Goal: Task Accomplishment & Management: Complete application form

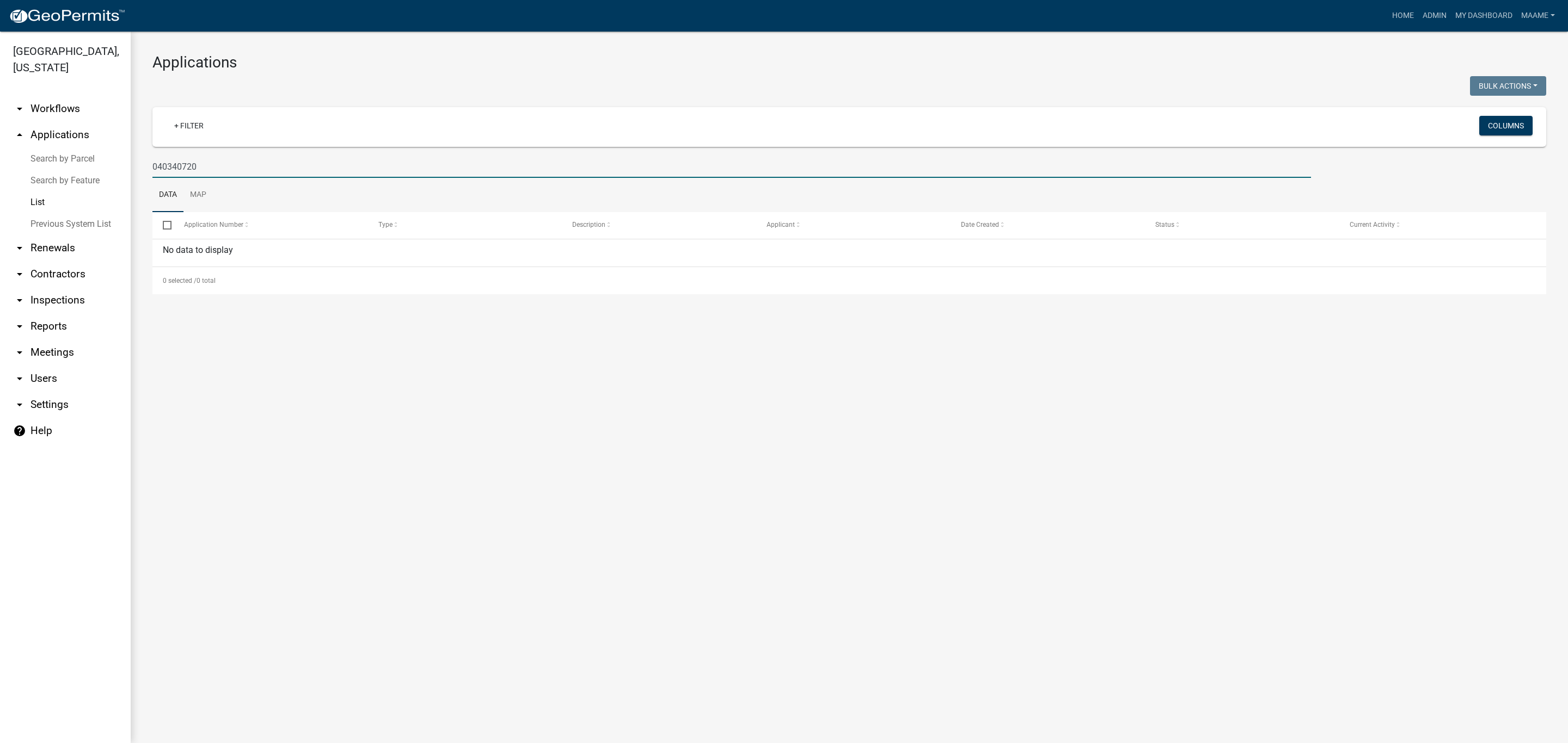
click at [33, 203] on link "List" at bounding box center [65, 202] width 131 height 22
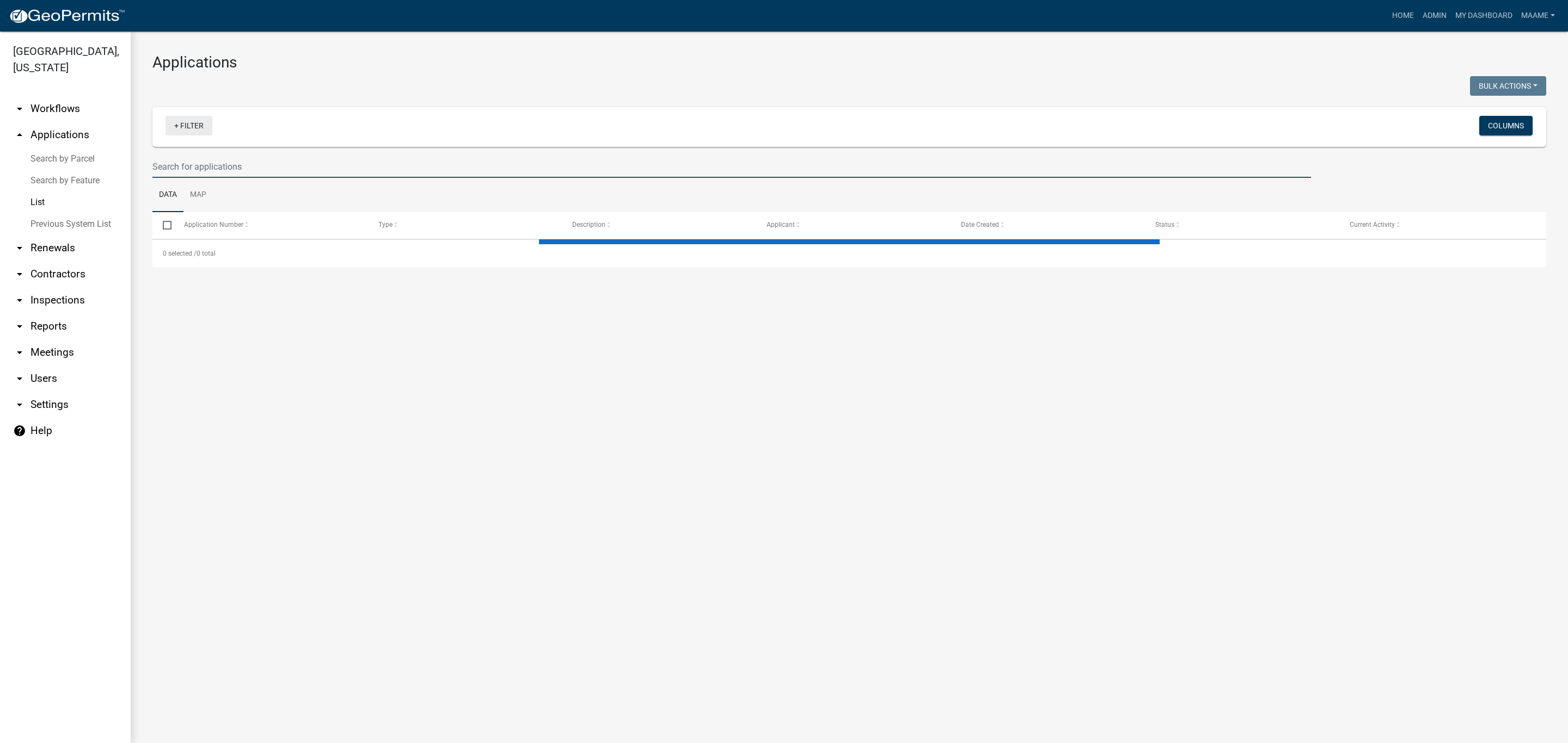
select select "3: 100"
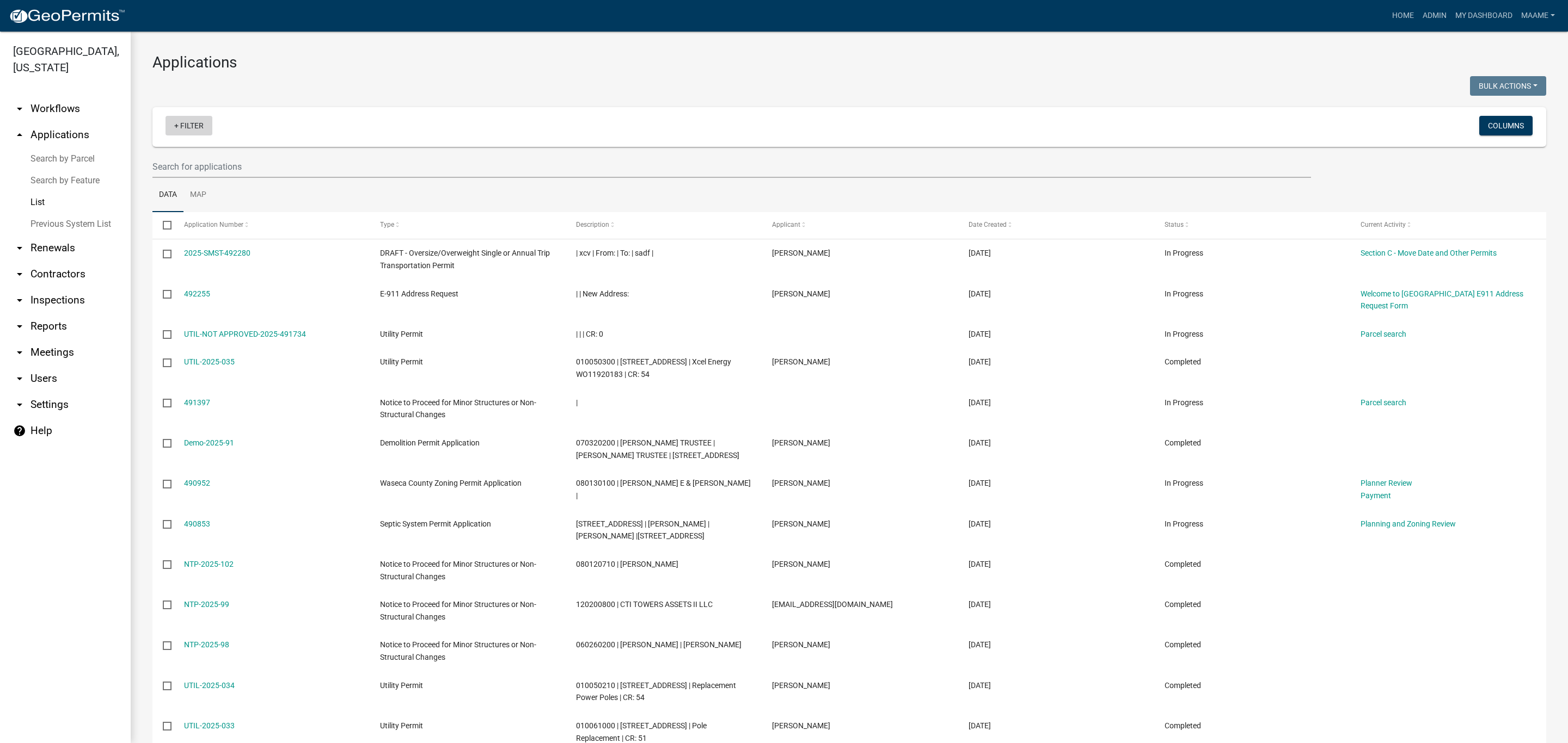
click at [189, 131] on link "+ Filter" at bounding box center [189, 126] width 47 height 20
click at [184, 219] on li "Permit Type" at bounding box center [191, 208] width 100 height 25
click at [146, 162] on select "Select an option Cannabis Registration Form Conditional Use Application Demolit…" at bounding box center [194, 165] width 281 height 23
select select "116006b2-af7b-4883-bf02-13ed1f1297bb"
click at [91, 153] on select "Select an option Cannabis Registration Form Conditional Use Application Demolit…" at bounding box center [194, 165] width 281 height 23
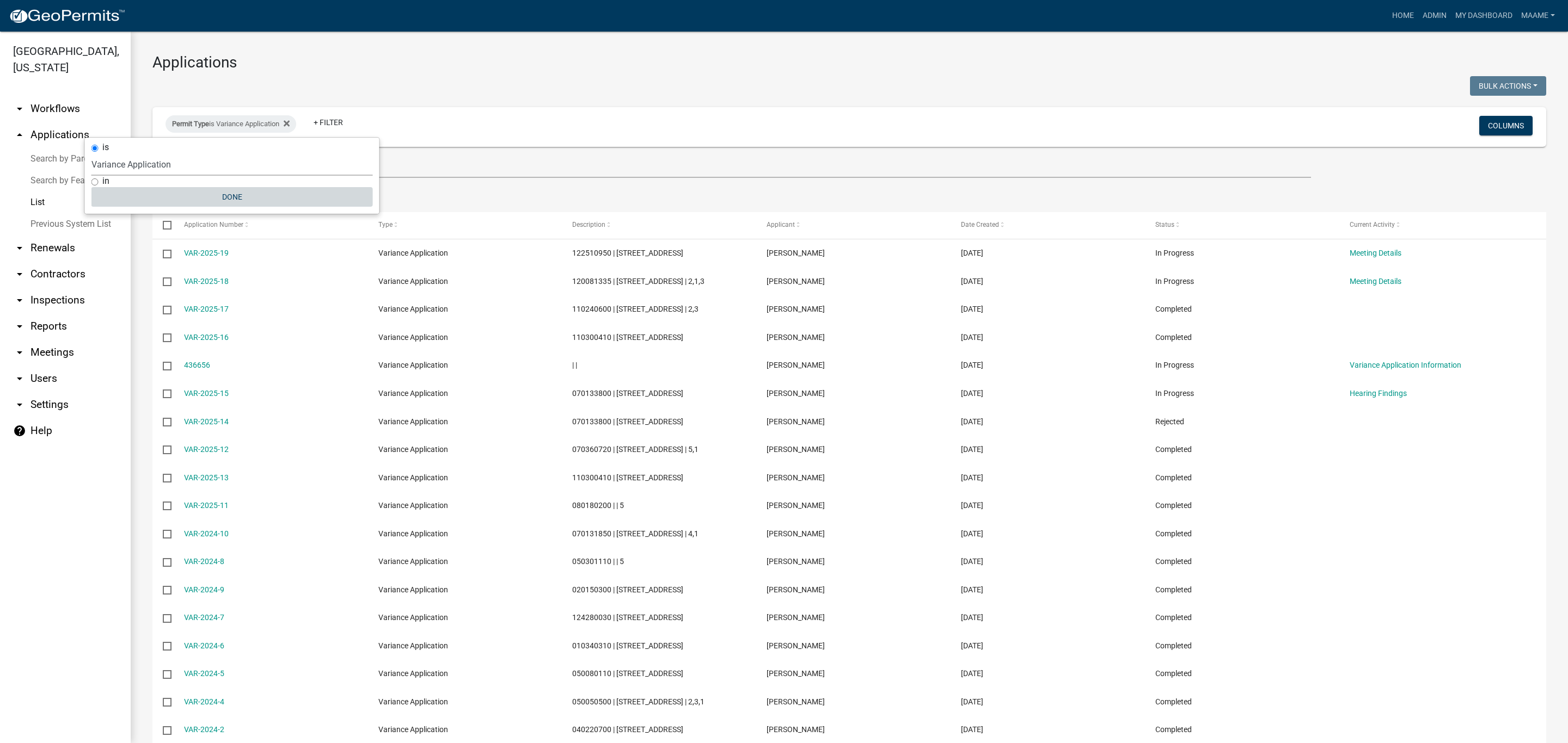
click at [224, 196] on button "Done" at bounding box center [232, 197] width 281 height 20
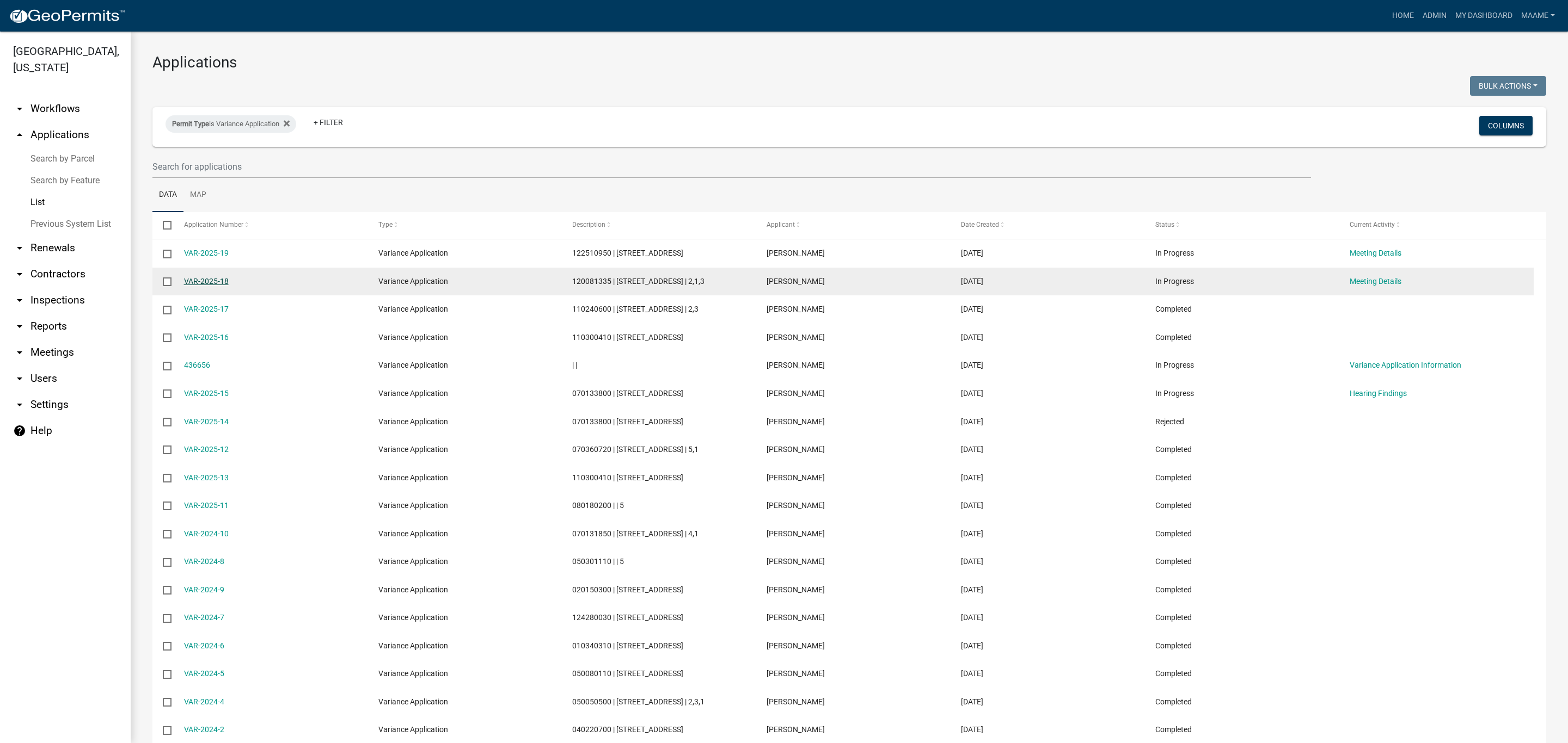
click at [216, 283] on link "VAR-2025-18" at bounding box center [206, 281] width 45 height 8
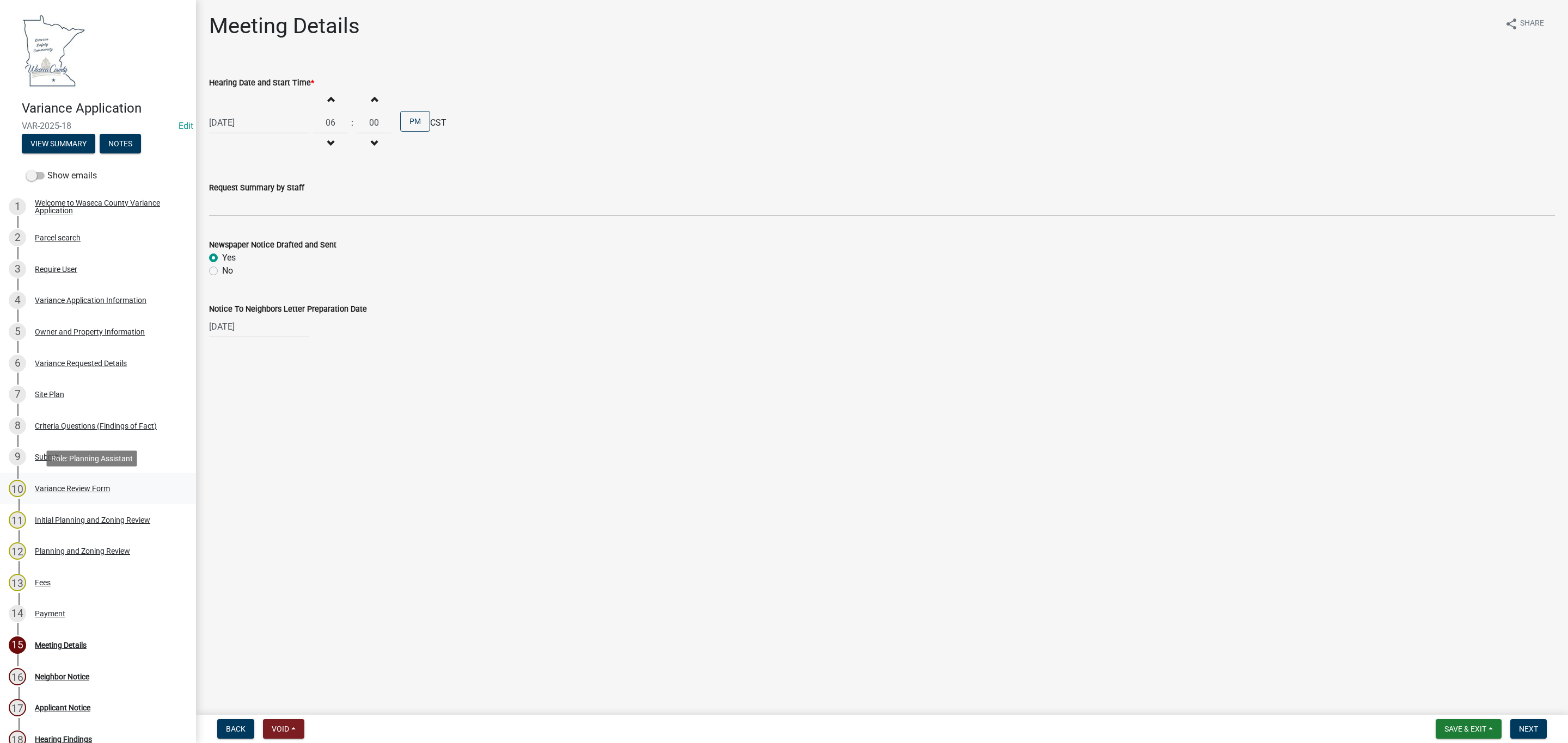
click at [56, 488] on div "Variance Review Form" at bounding box center [72, 488] width 75 height 8
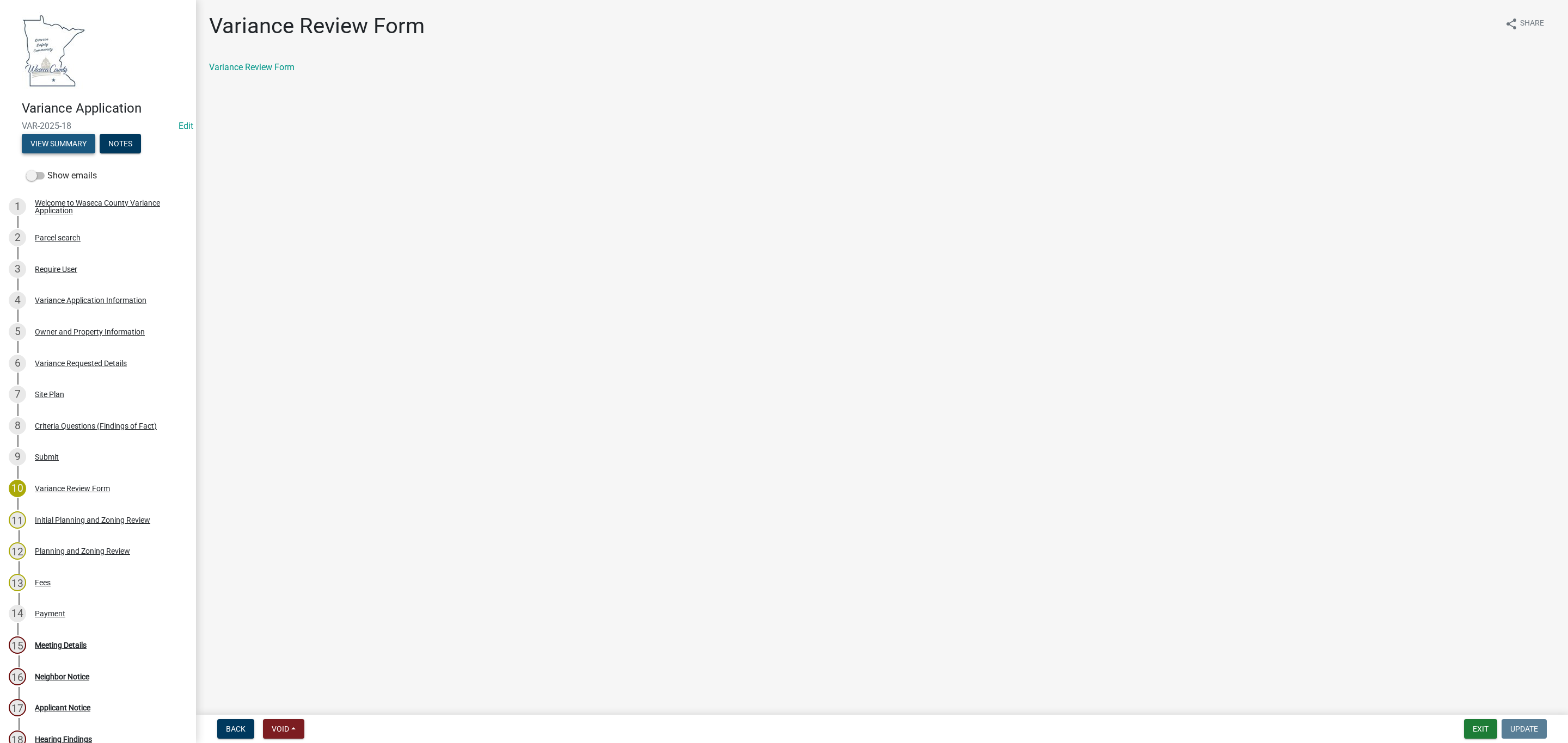
click at [71, 148] on button "View Summary" at bounding box center [59, 144] width 73 height 20
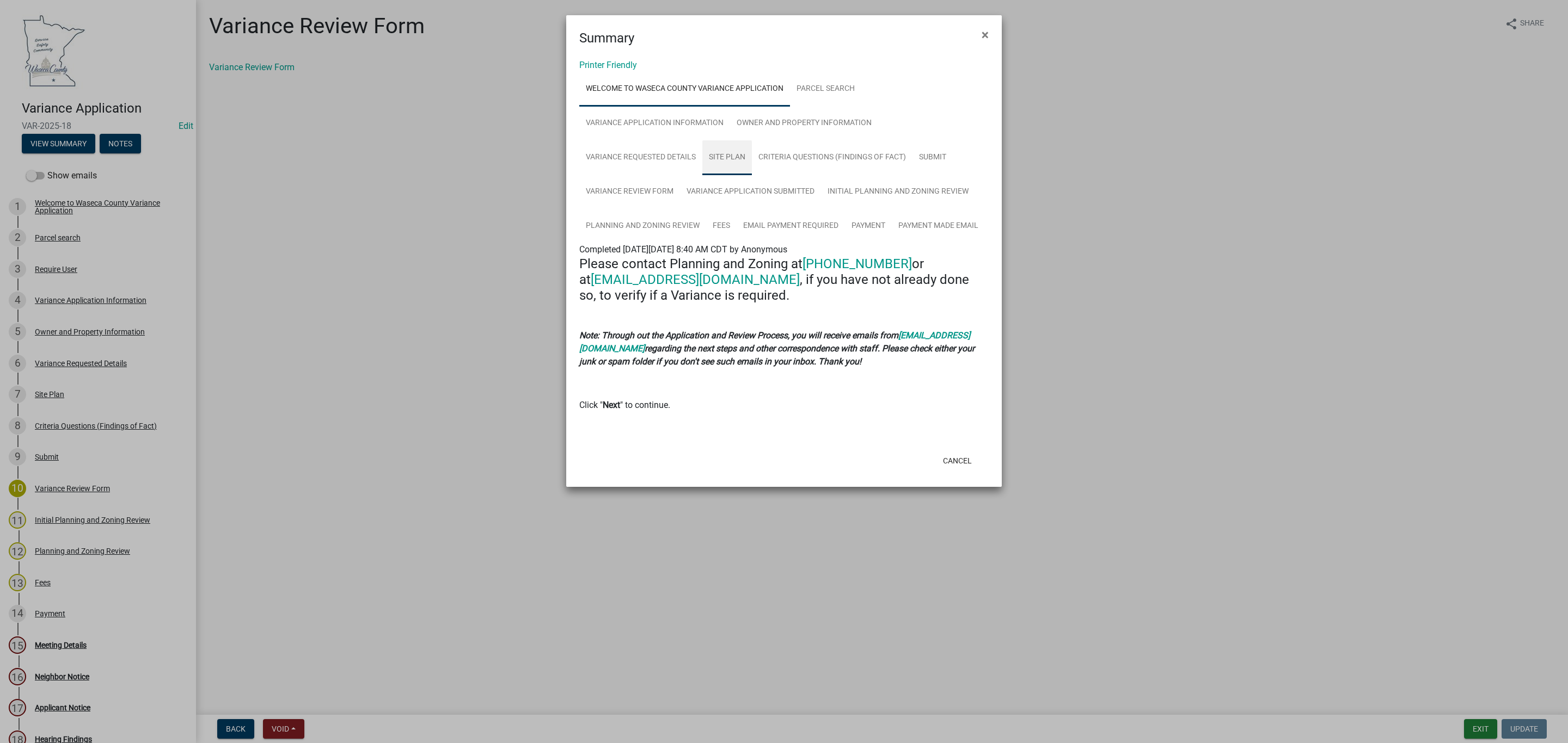
click at [731, 162] on link "Site Plan" at bounding box center [727, 157] width 49 height 35
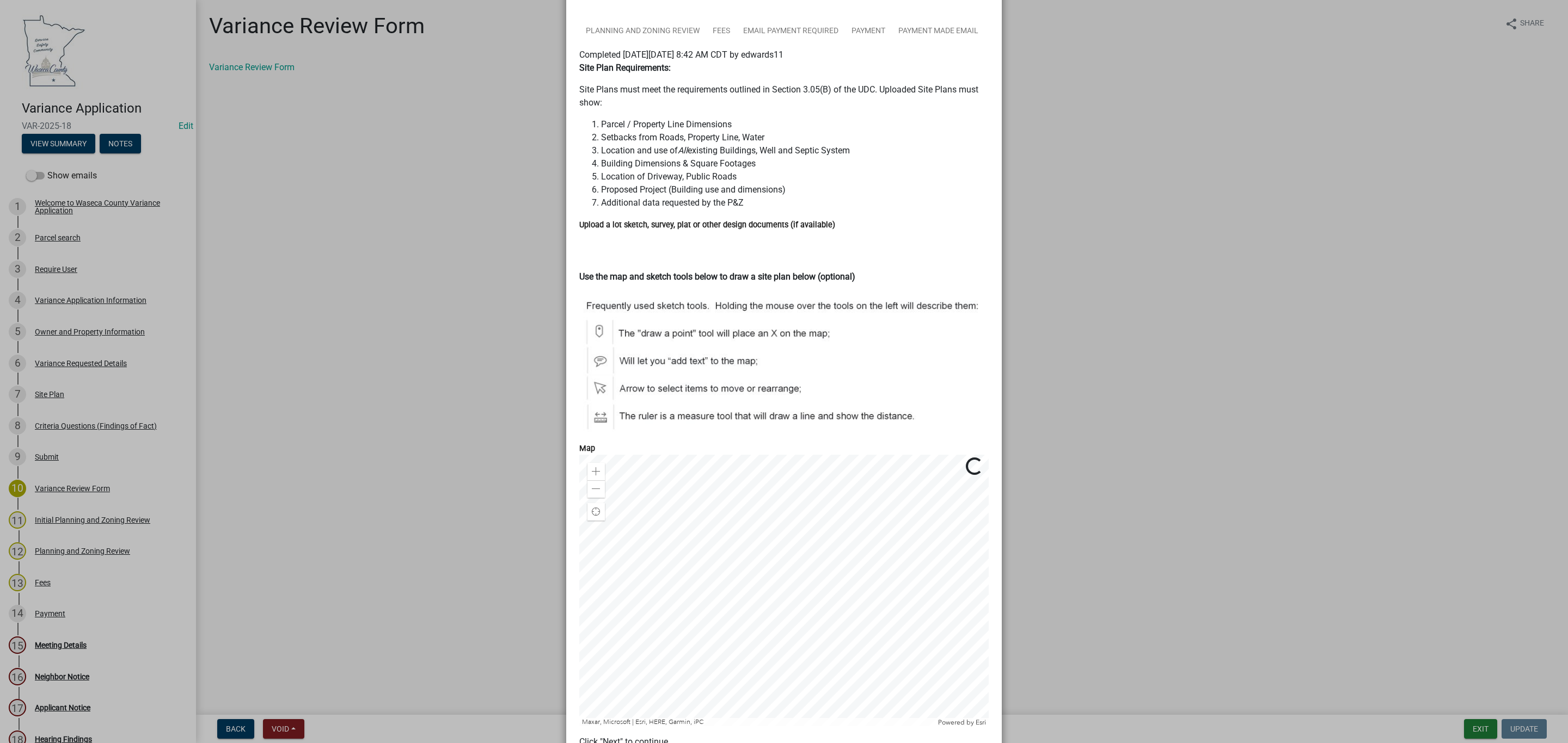
scroll to position [44, 0]
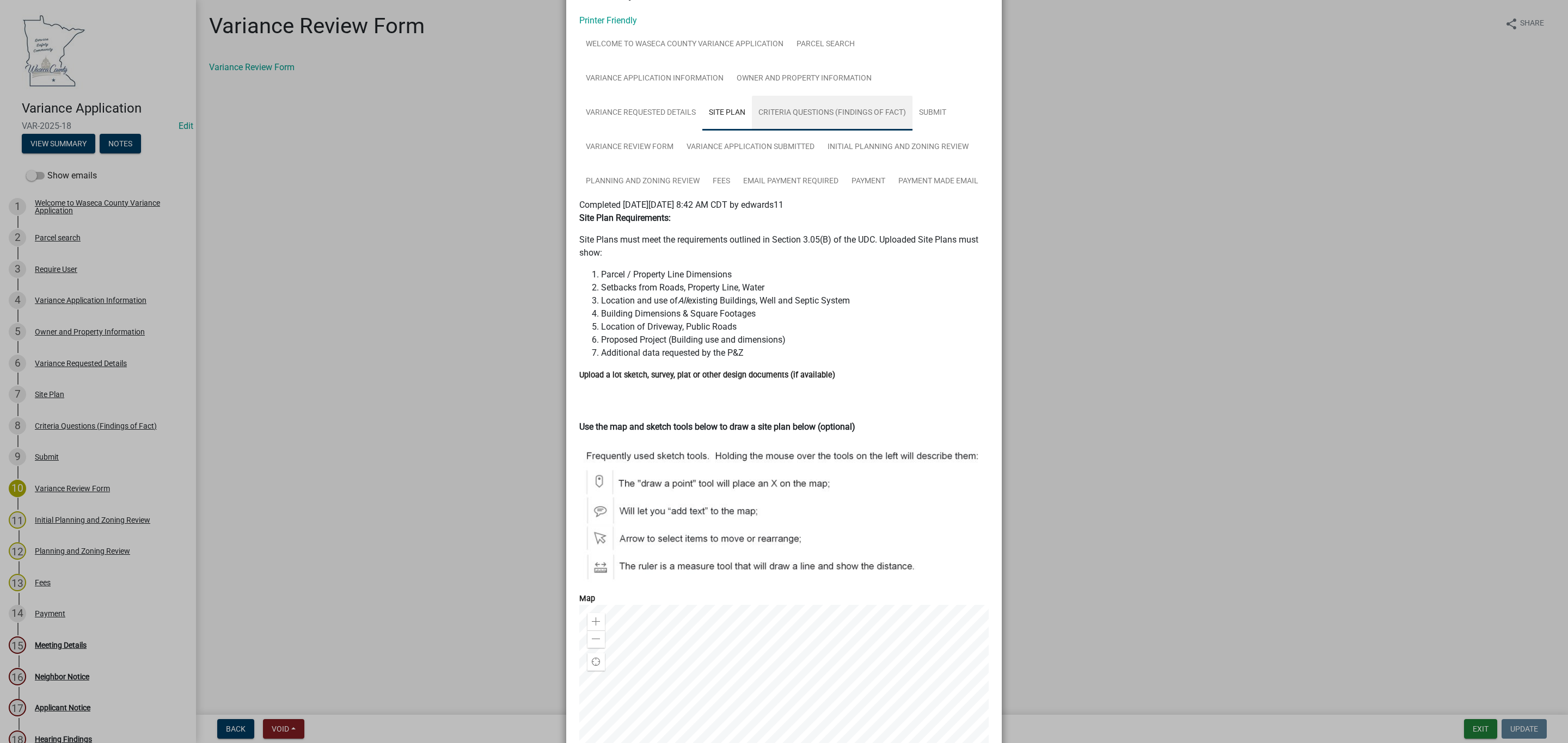
click at [803, 112] on link "Criteria Questions (Findings of Fact)" at bounding box center [832, 113] width 160 height 35
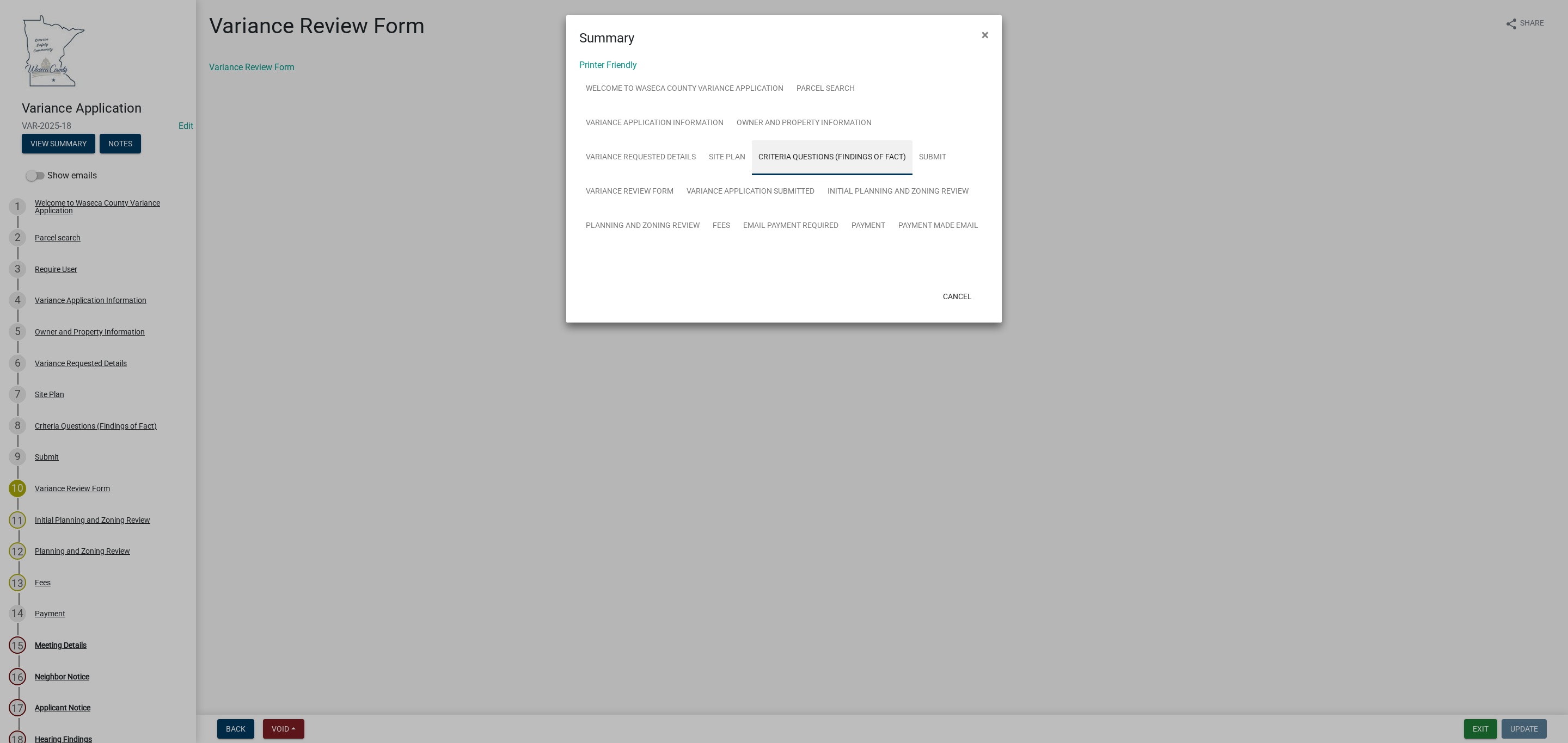
scroll to position [0, 0]
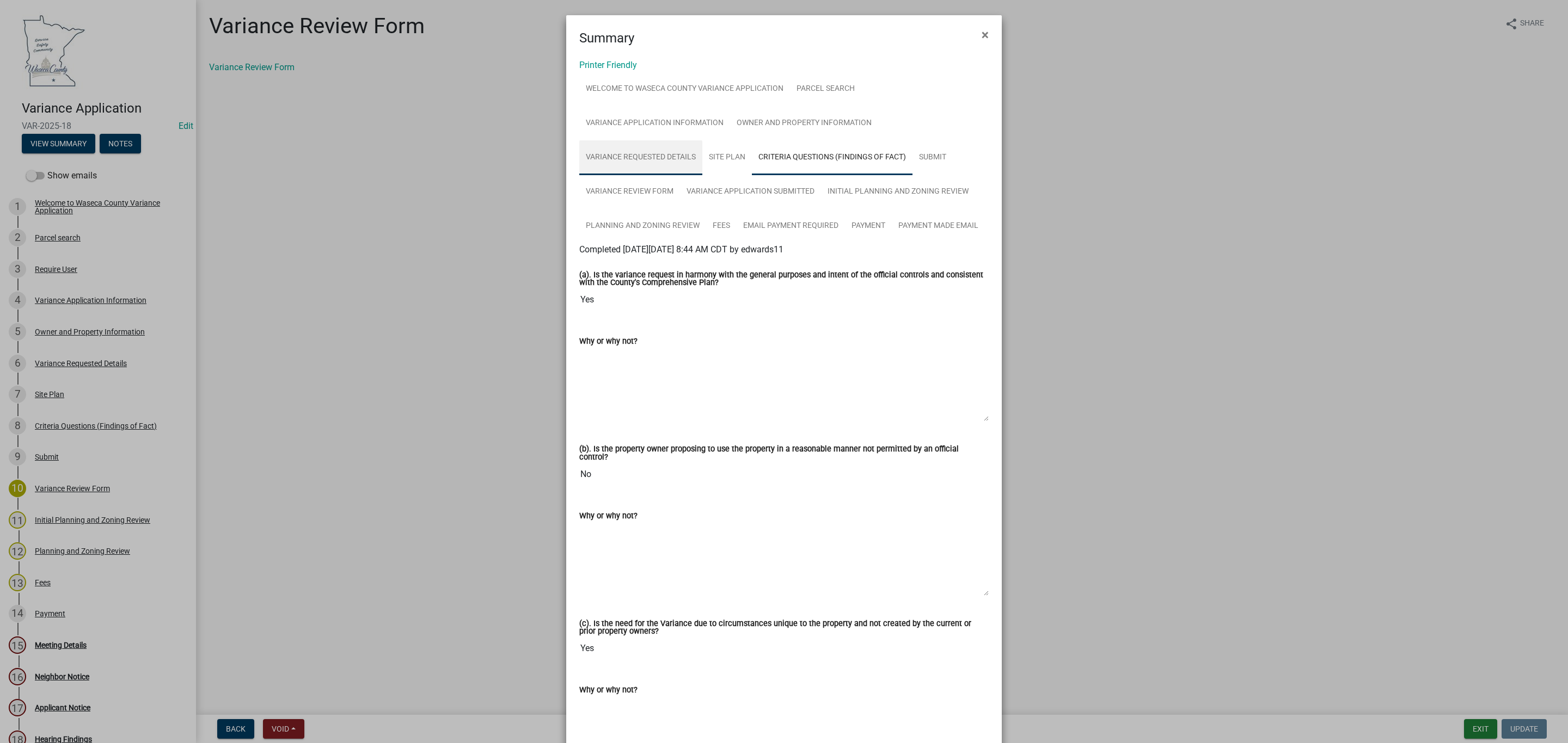
click at [626, 154] on link "Variance Requested Details" at bounding box center [641, 157] width 123 height 35
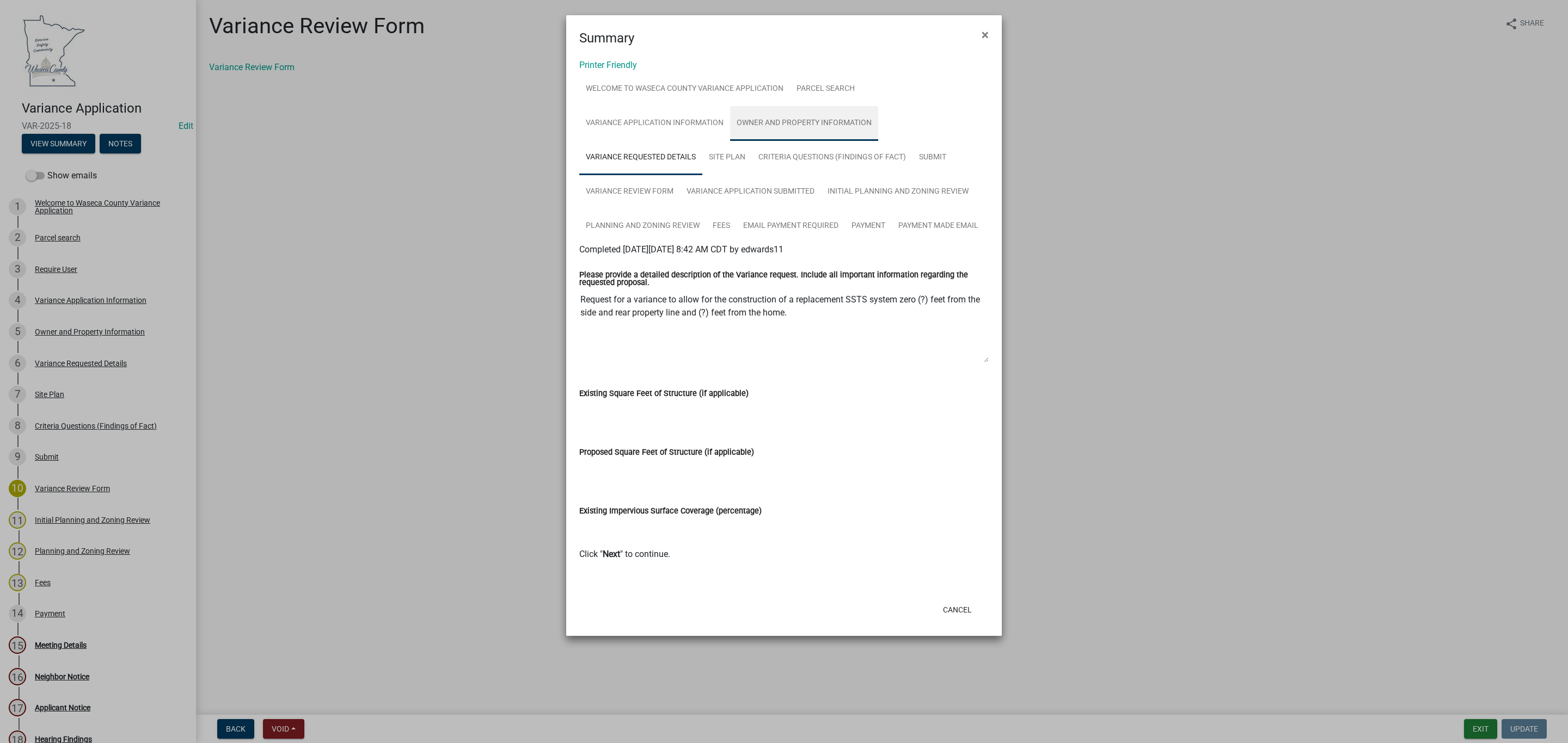
click at [765, 128] on link "Owner and Property Information" at bounding box center [804, 123] width 148 height 35
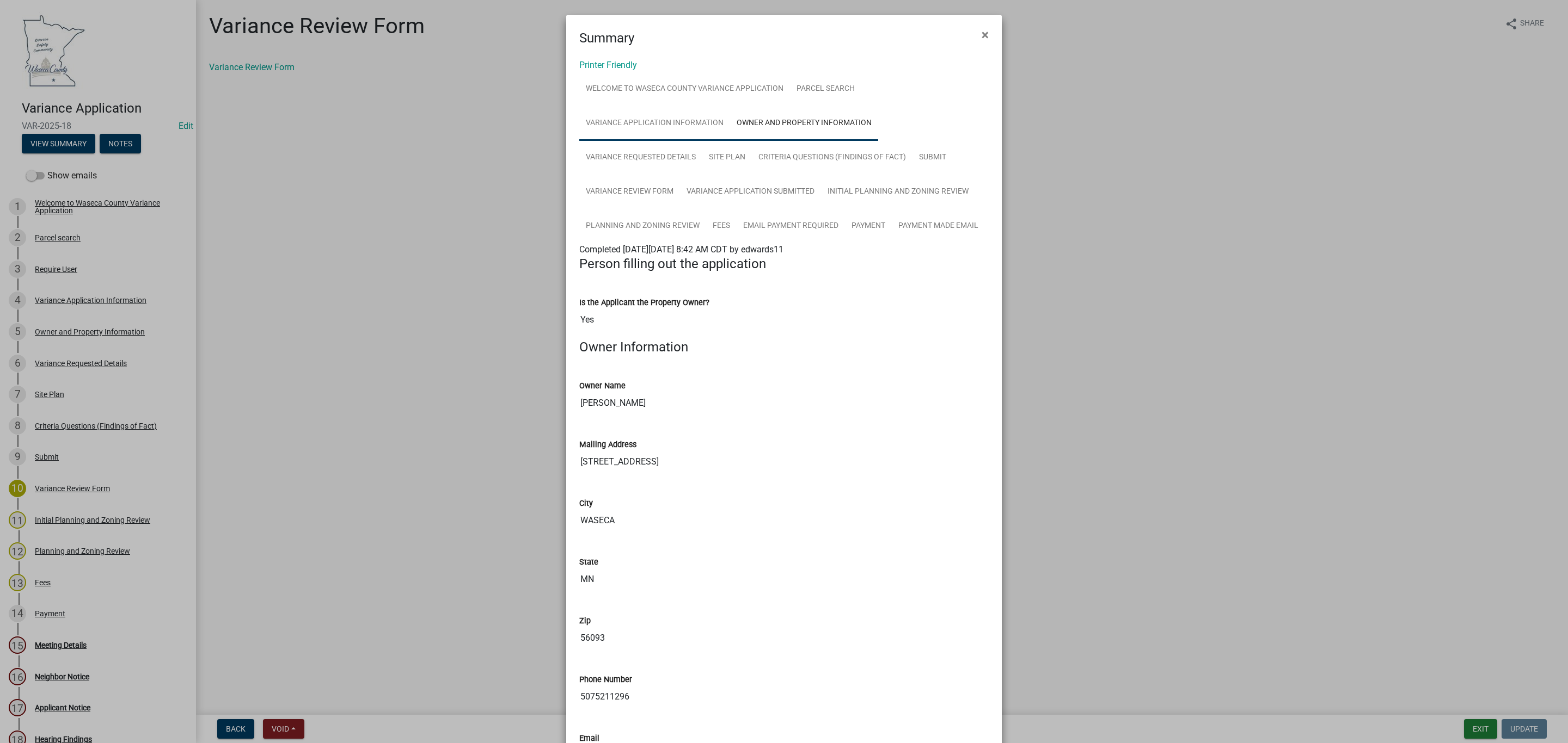
click at [647, 129] on link "Variance Application Information" at bounding box center [654, 123] width 151 height 35
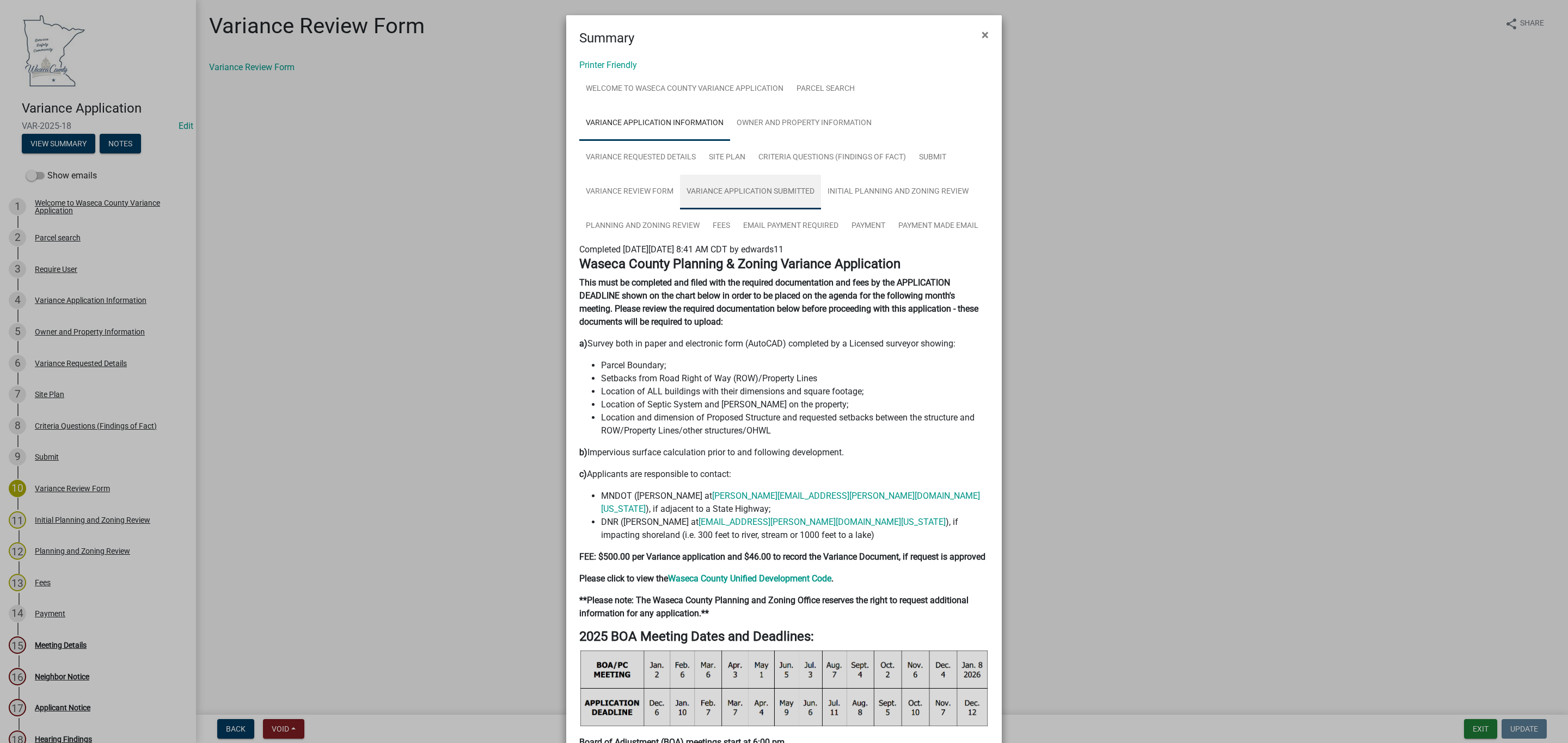
click at [714, 183] on link "Variance Application Submitted" at bounding box center [750, 191] width 141 height 35
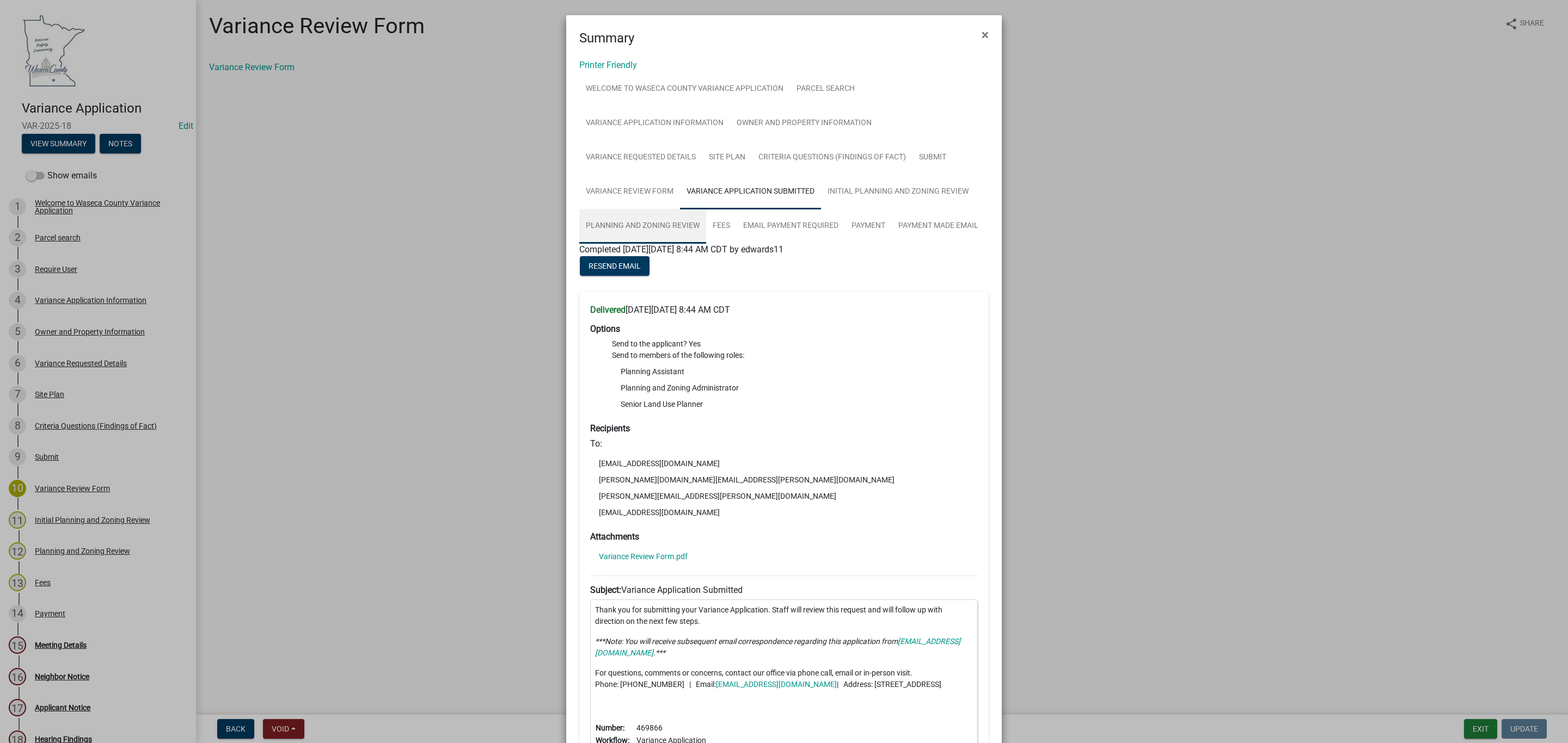
click at [664, 233] on link "Planning and Zoning Review" at bounding box center [643, 226] width 127 height 35
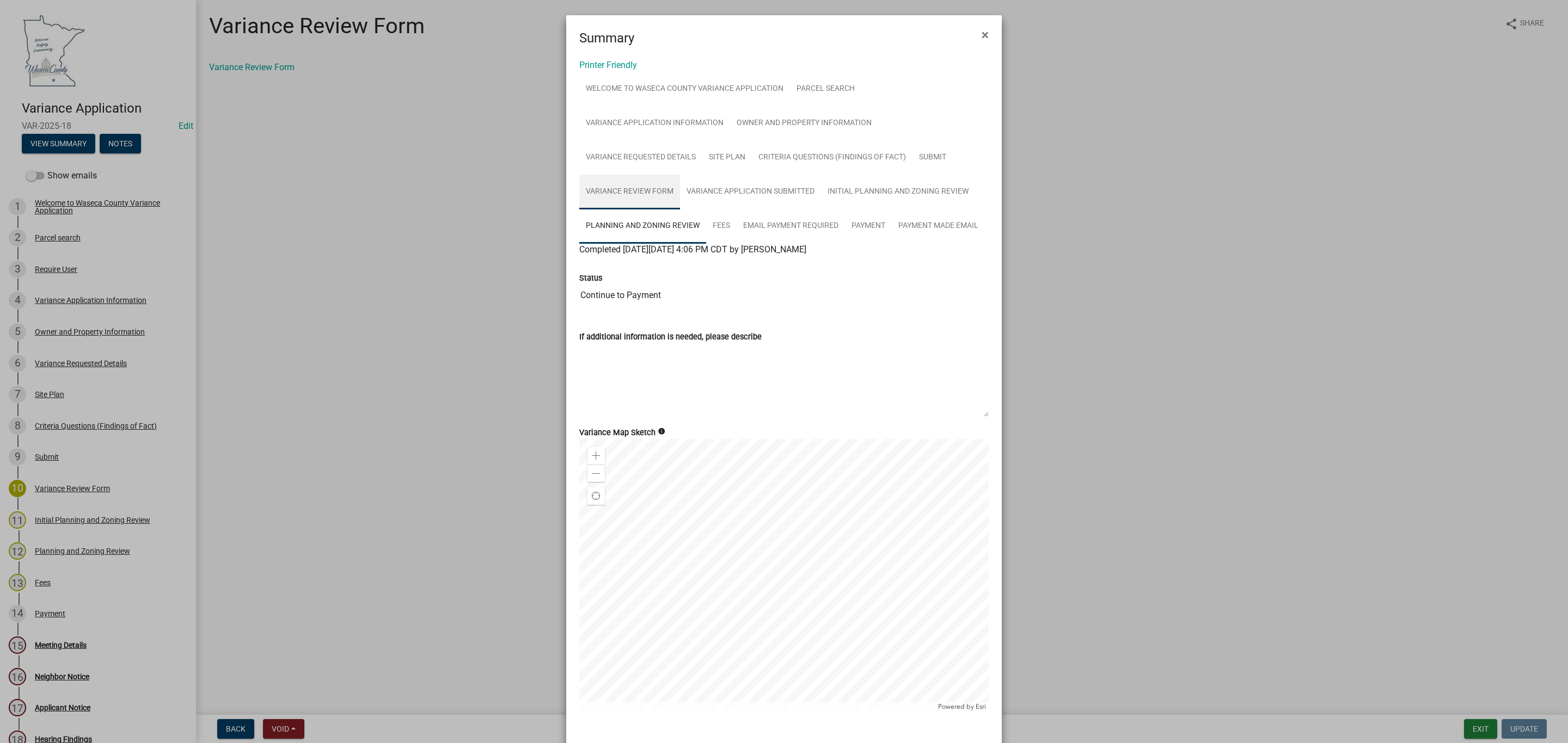
click at [636, 193] on link "Variance Review Form" at bounding box center [630, 191] width 101 height 35
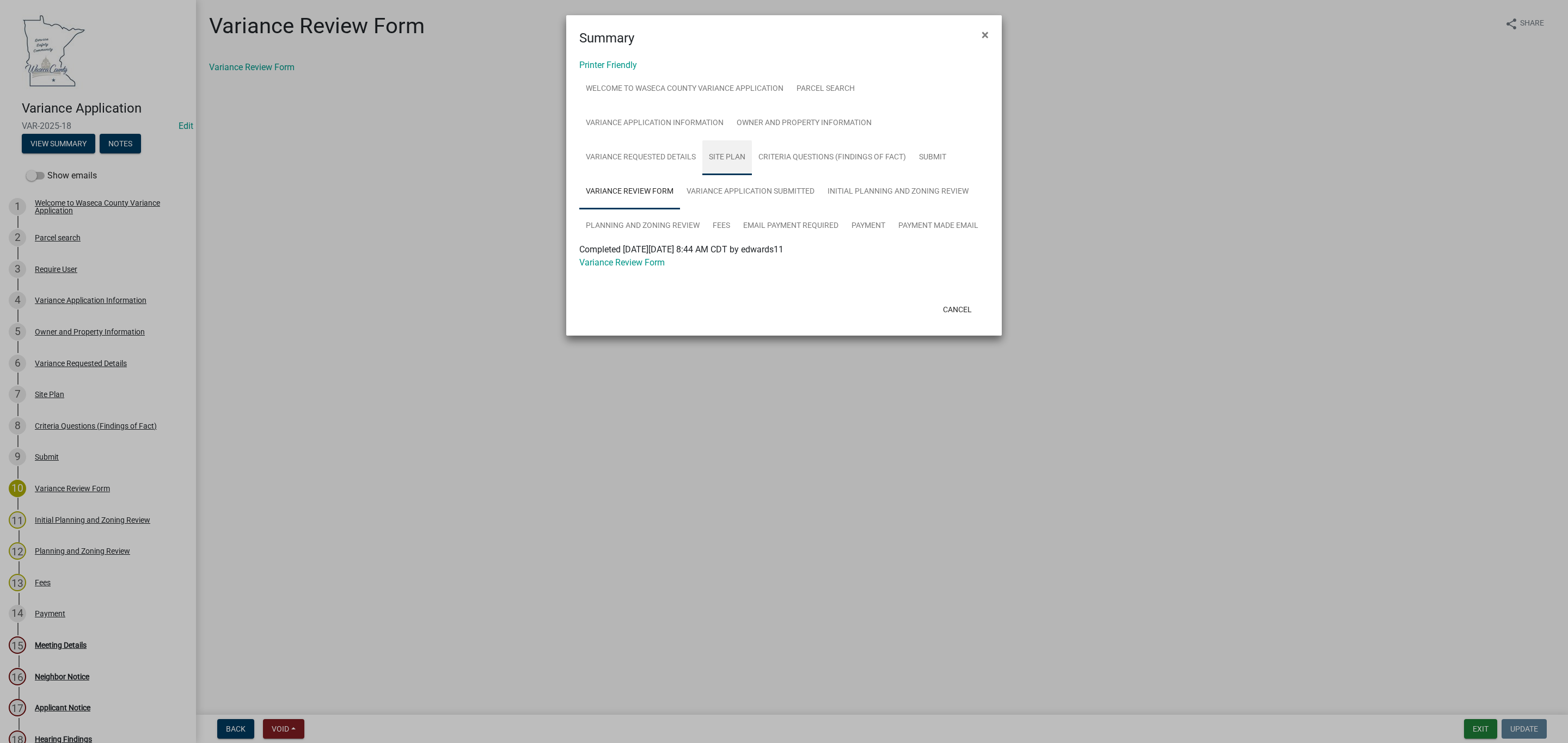
click at [722, 157] on link "Site Plan" at bounding box center [727, 157] width 49 height 35
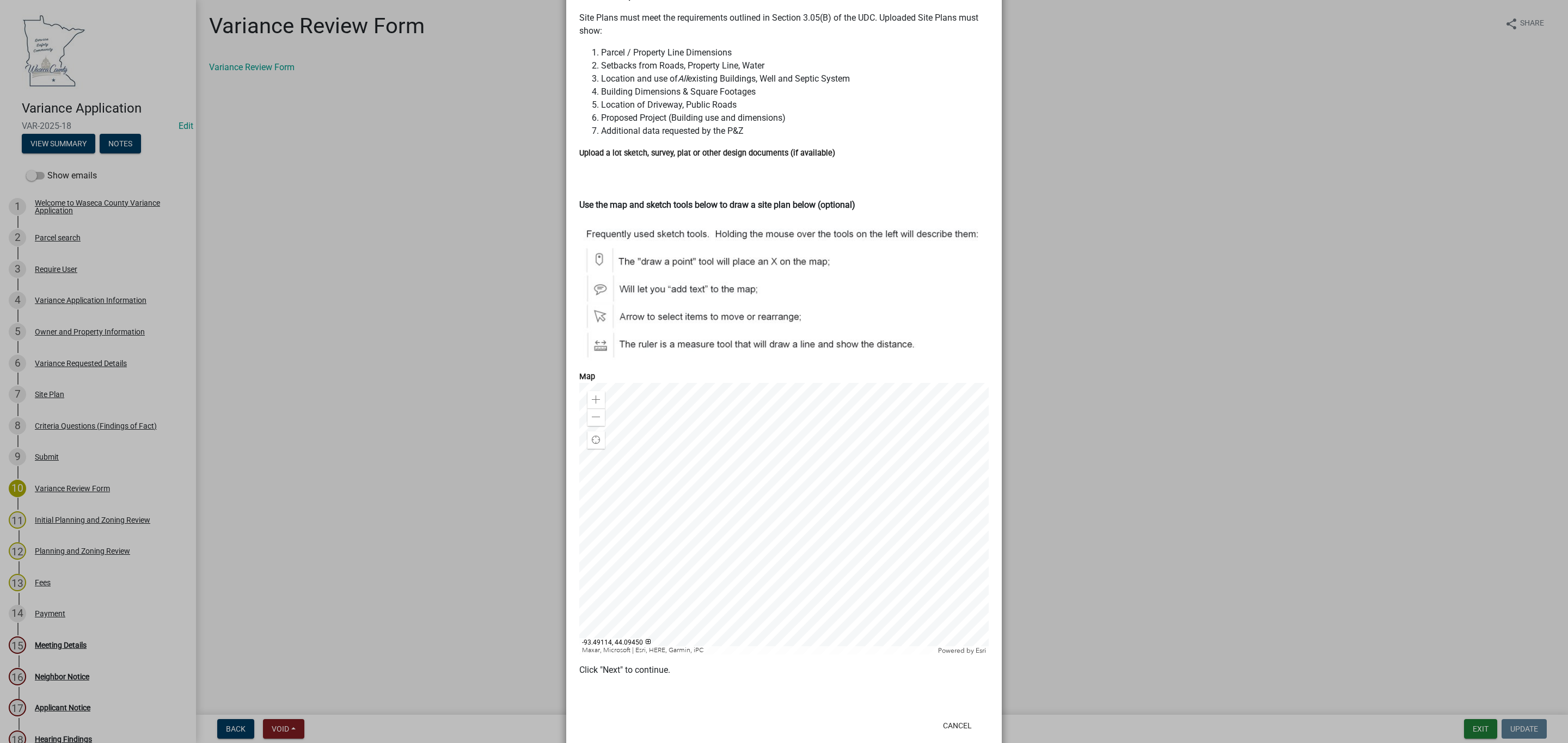
scroll to position [290, 0]
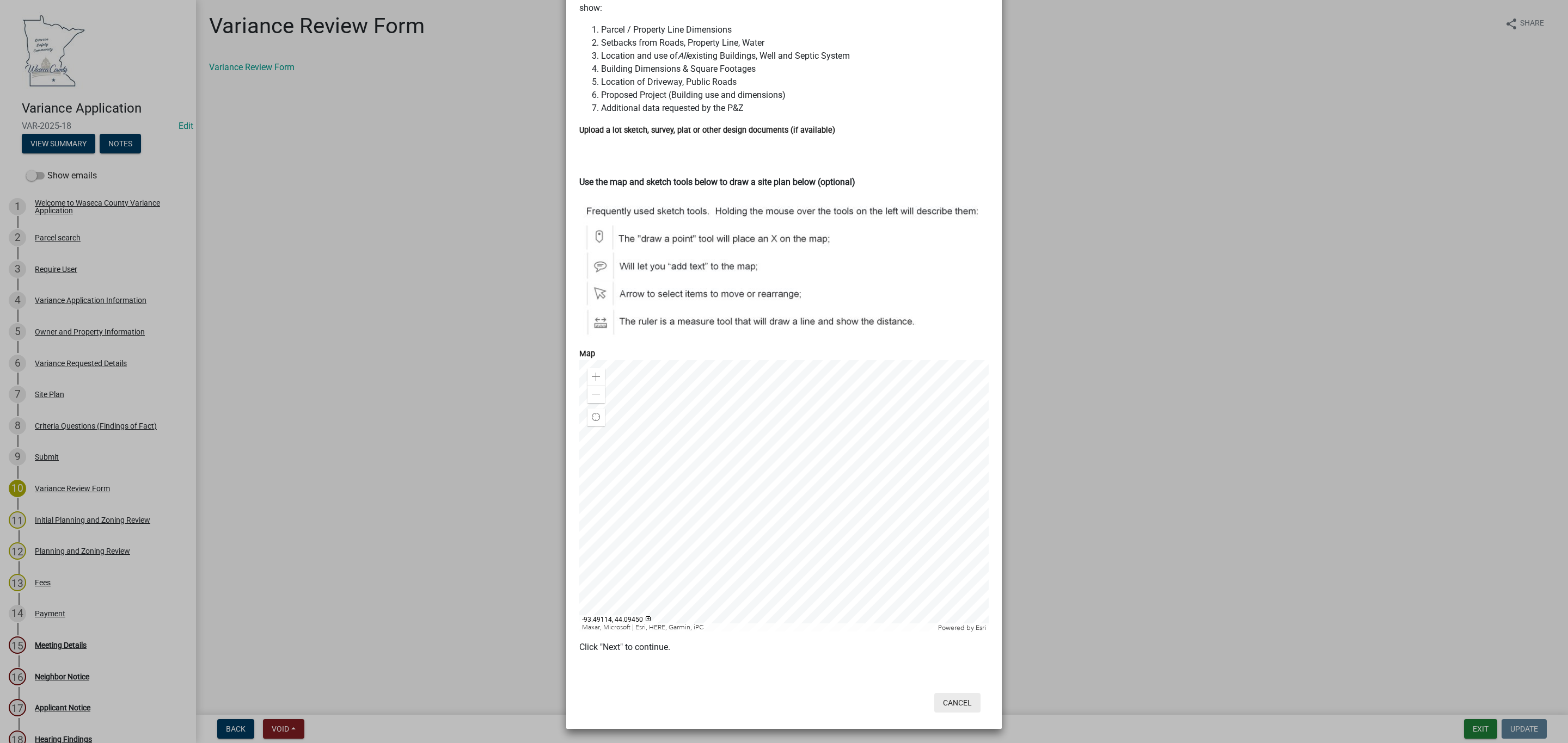
click at [959, 703] on button "Cancel" at bounding box center [957, 703] width 46 height 20
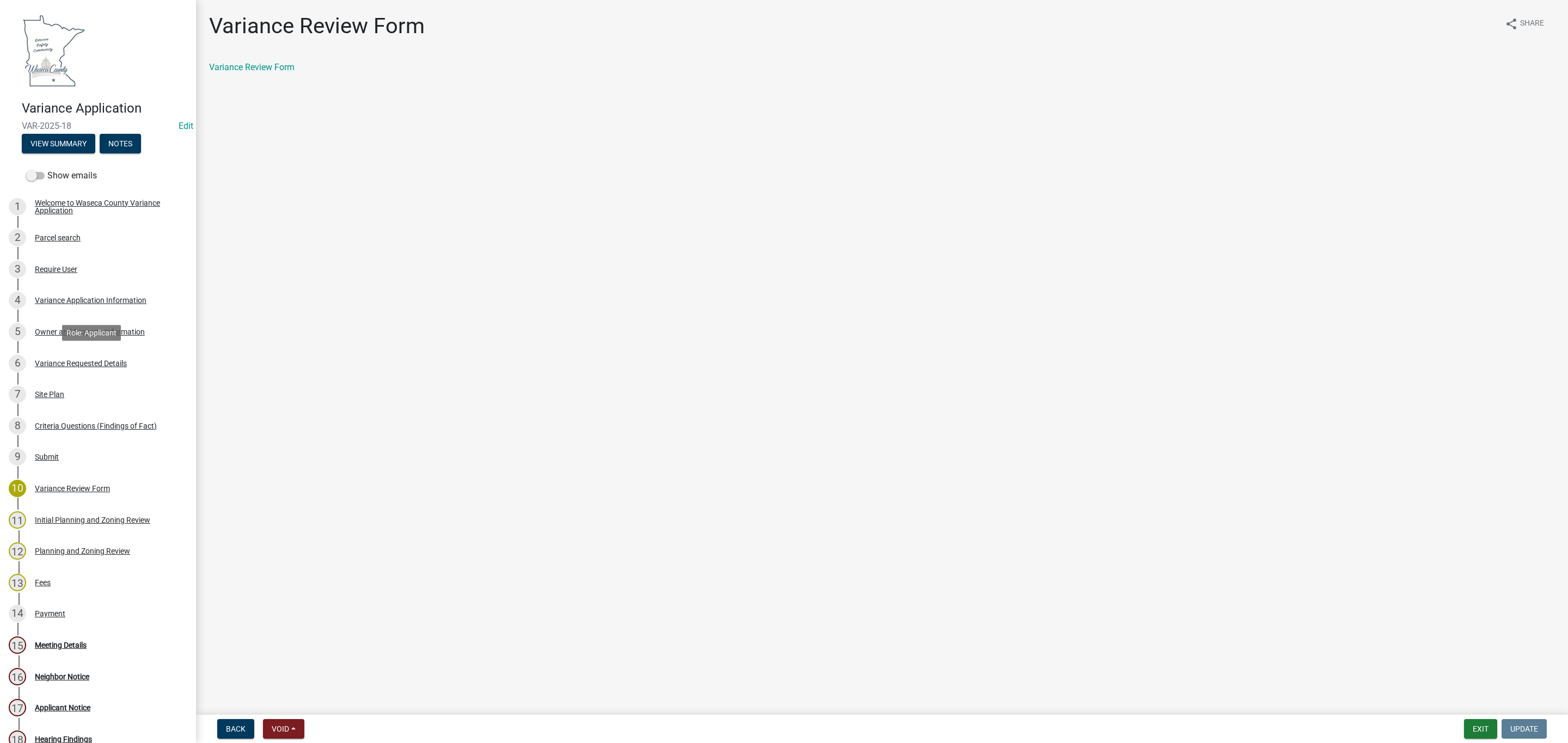
click at [67, 368] on div "6 Variance Requested Details" at bounding box center [93, 363] width 170 height 18
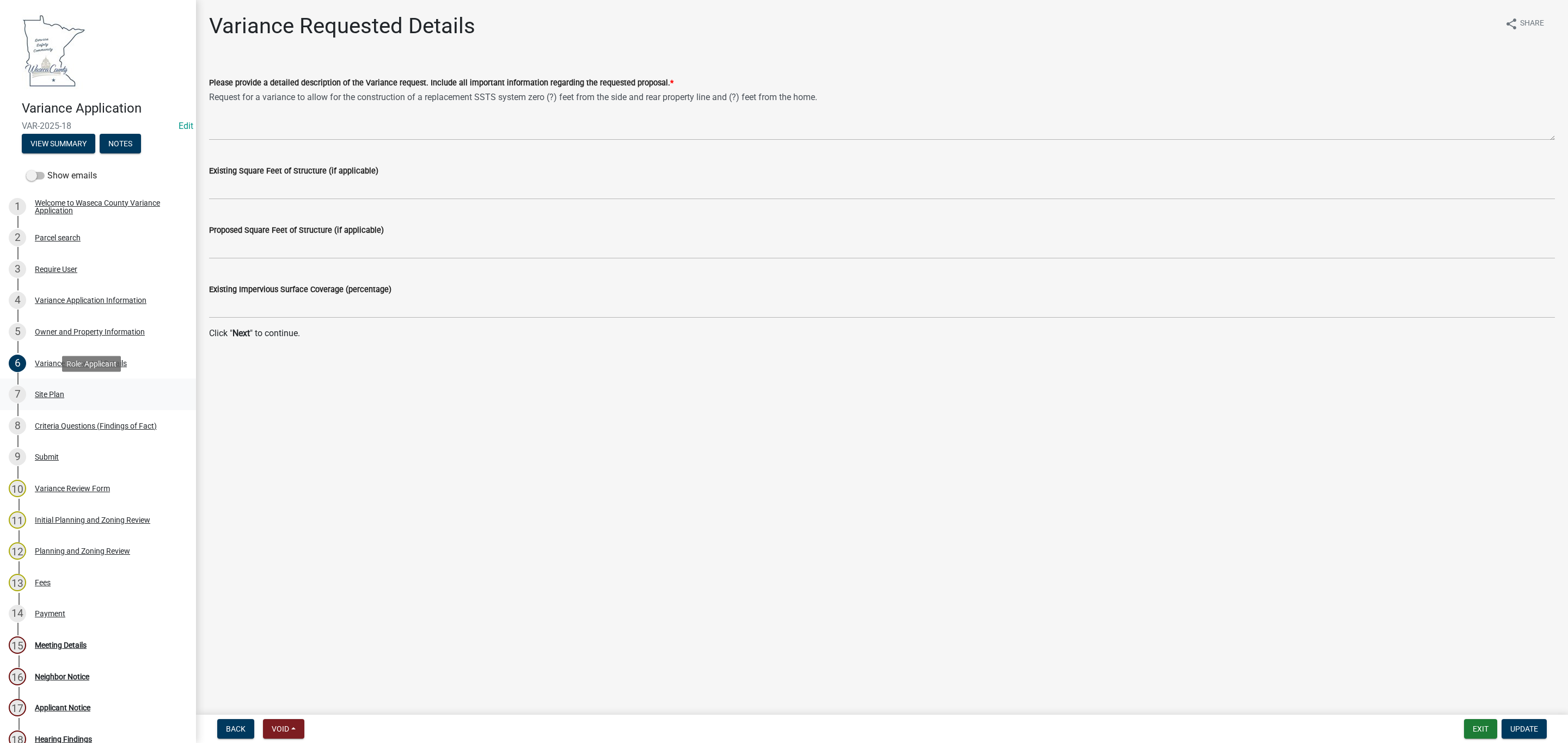
click at [42, 402] on div "7 Site Plan" at bounding box center [93, 394] width 170 height 18
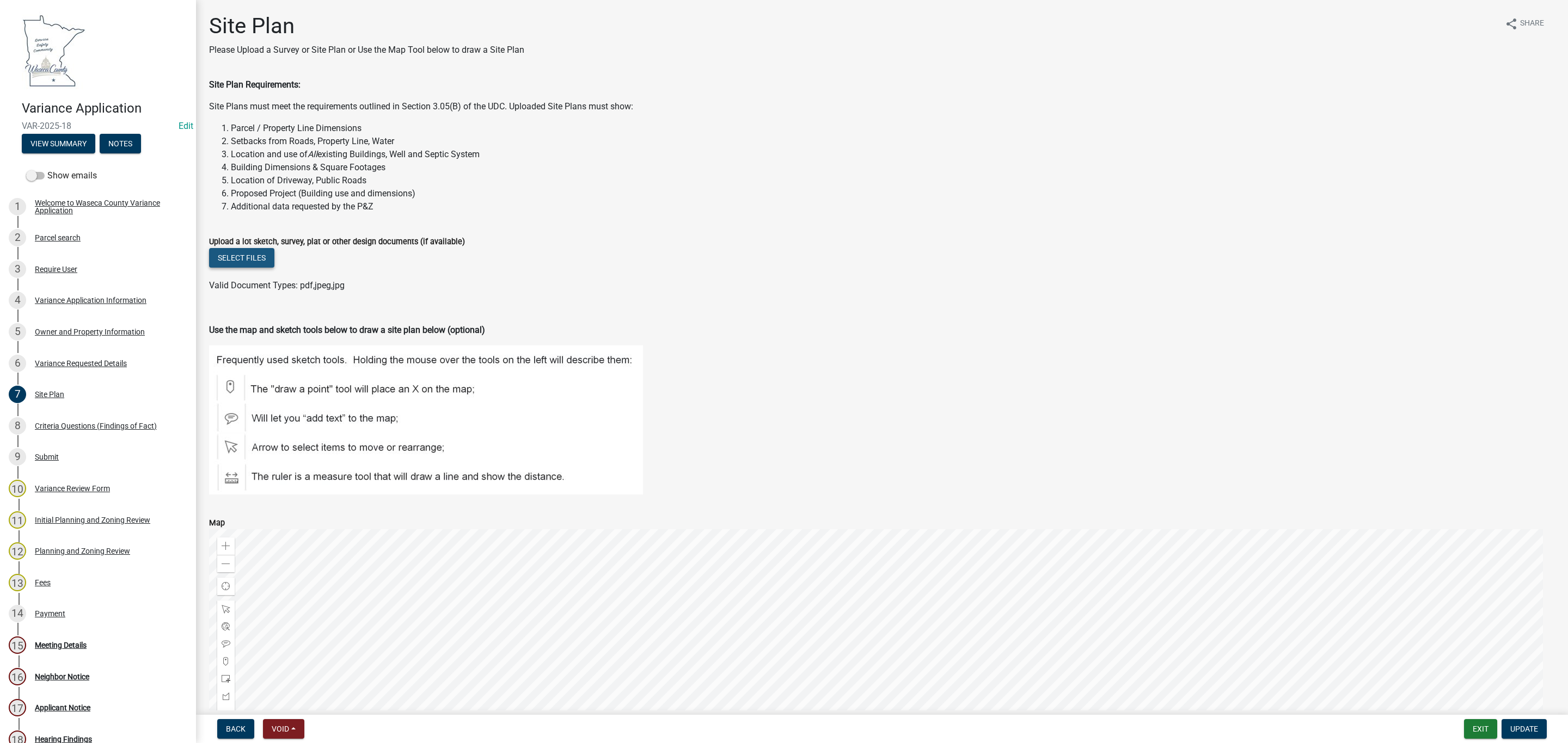
click at [259, 255] on button "Select files" at bounding box center [242, 258] width 65 height 20
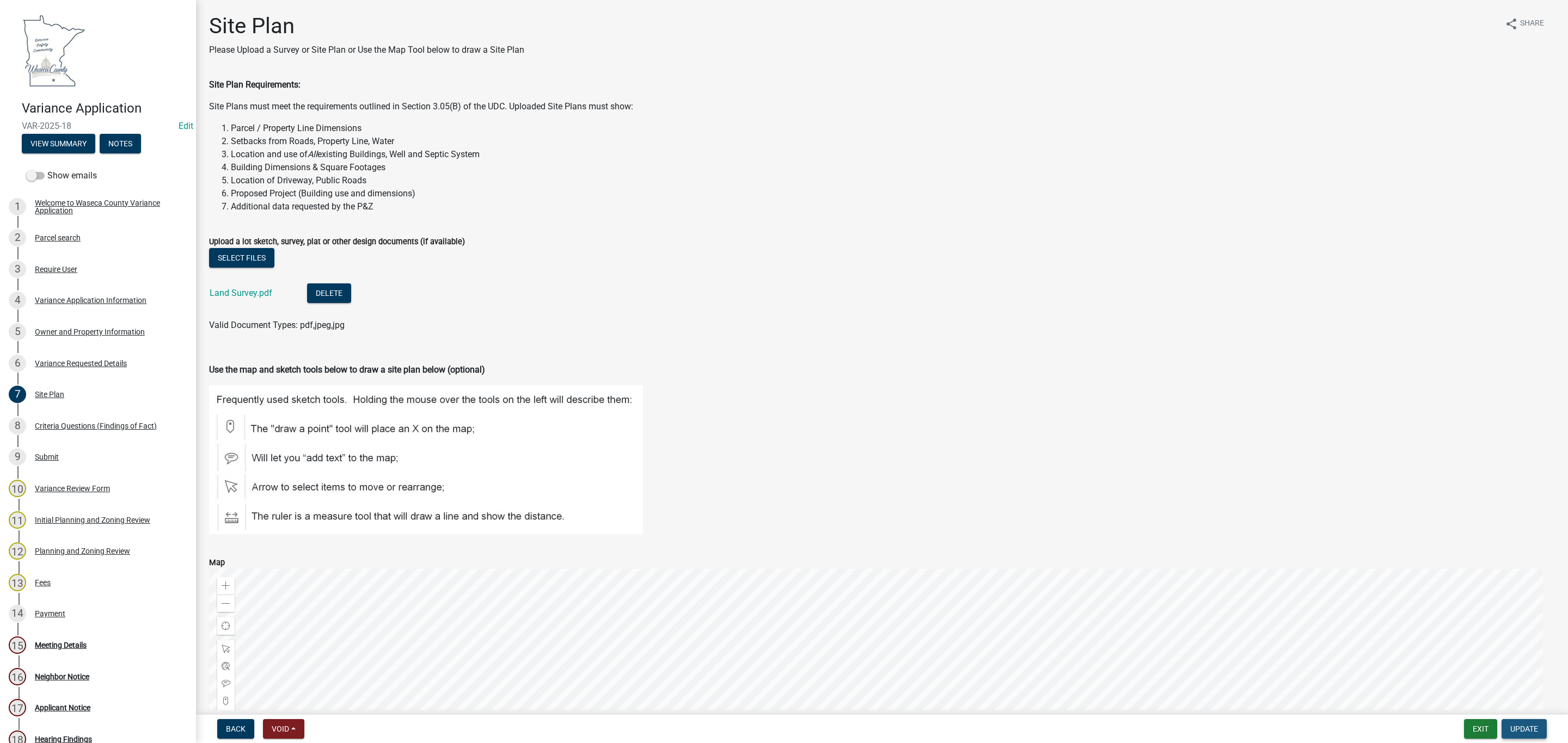
click at [1519, 736] on button "Update" at bounding box center [1524, 729] width 45 height 20
